Goal: Transaction & Acquisition: Purchase product/service

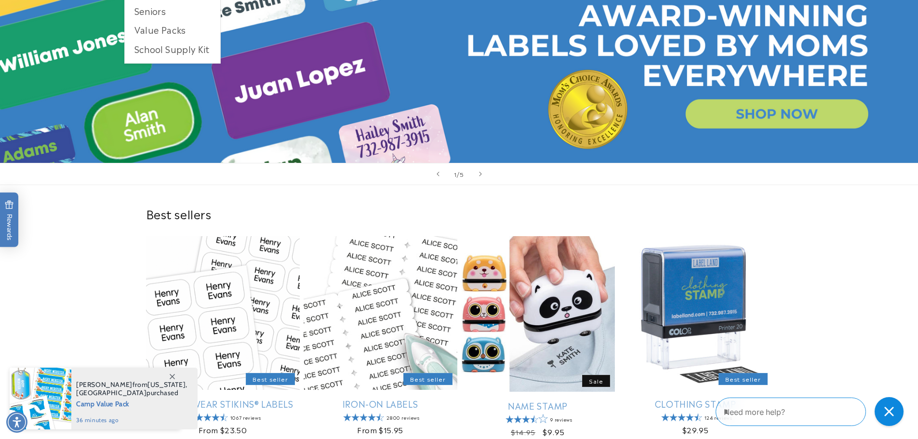
scroll to position [241, 0]
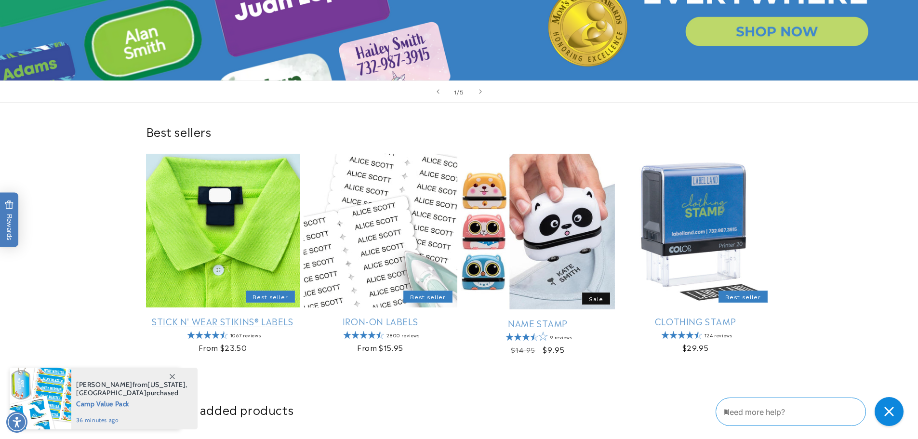
click at [245, 316] on link "Stick N' Wear Stikins® Labels" at bounding box center [223, 321] width 154 height 11
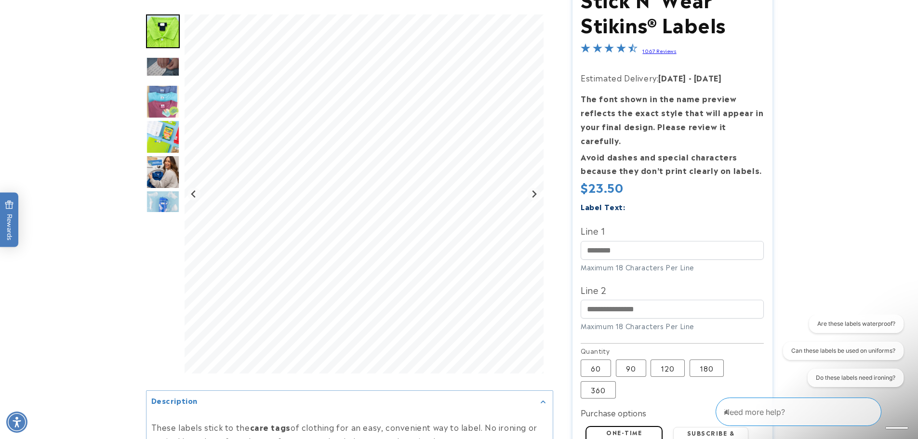
scroll to position [145, 0]
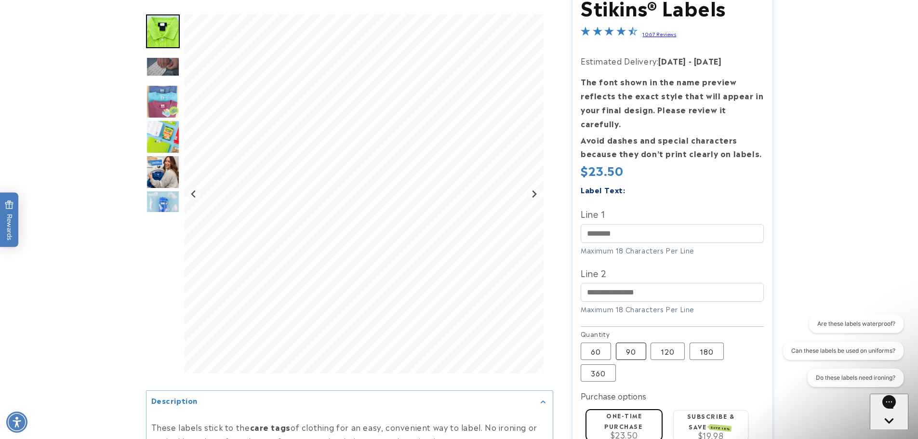
click at [631, 343] on label "90 Variant sold out or unavailable" at bounding box center [631, 351] width 30 height 17
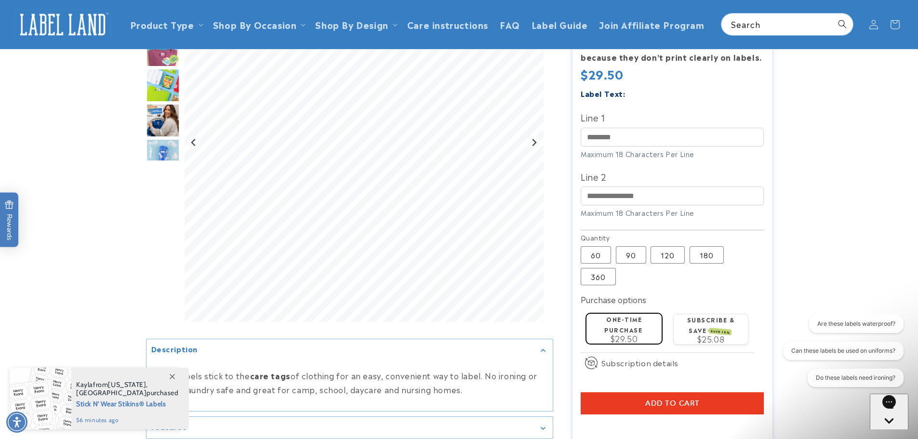
scroll to position [193, 0]
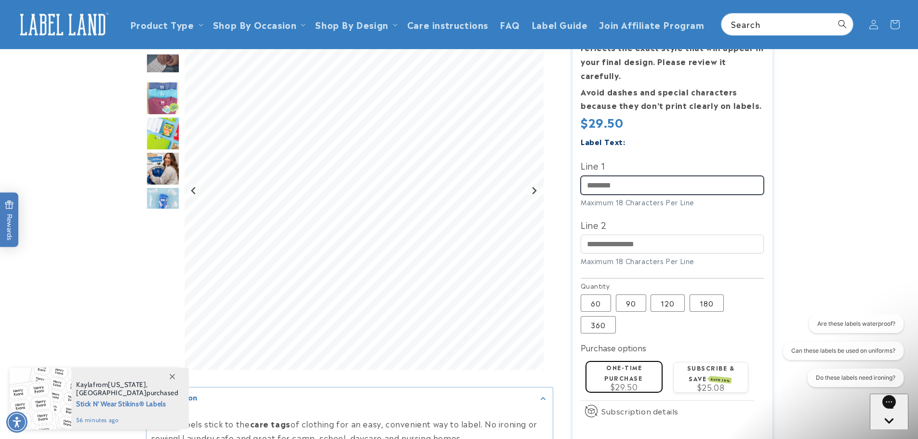
click at [628, 180] on input "Line 1" at bounding box center [672, 185] width 183 height 19
type input "*"
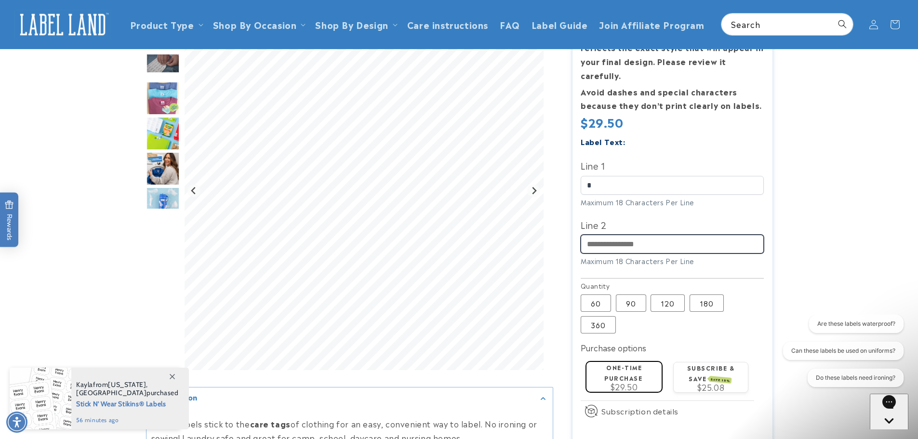
click at [621, 235] on input "Line 2" at bounding box center [672, 244] width 183 height 19
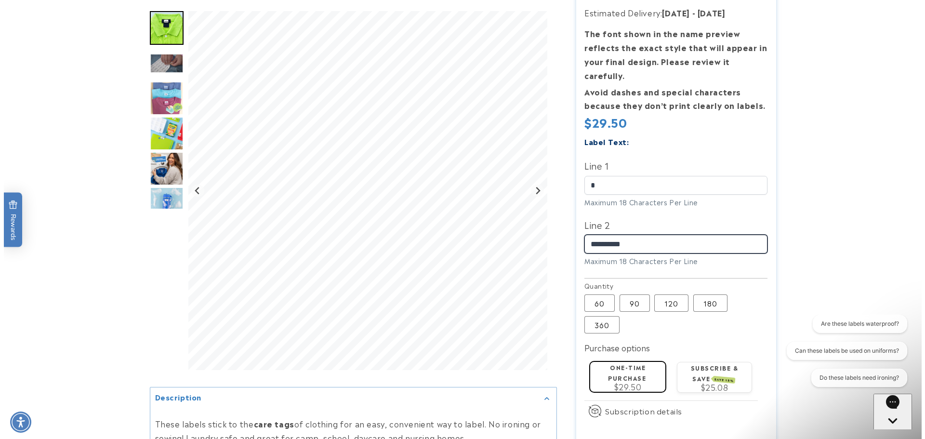
scroll to position [241, 0]
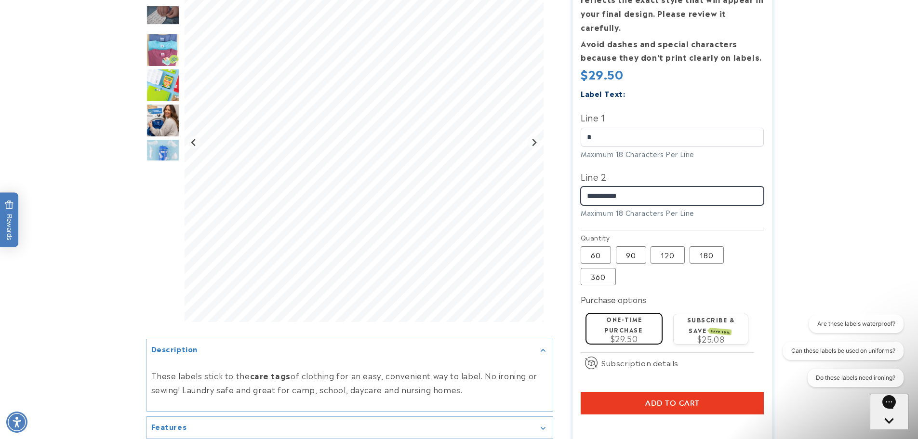
type input "**********"
click at [701, 392] on button "Add to cart" at bounding box center [672, 403] width 183 height 22
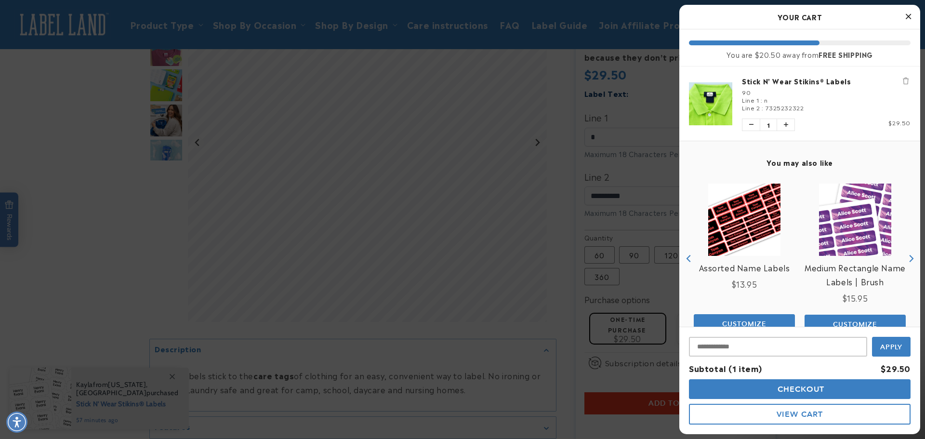
click at [782, 389] on span "Checkout" at bounding box center [800, 389] width 50 height 9
